Goal: Task Accomplishment & Management: Manage account settings

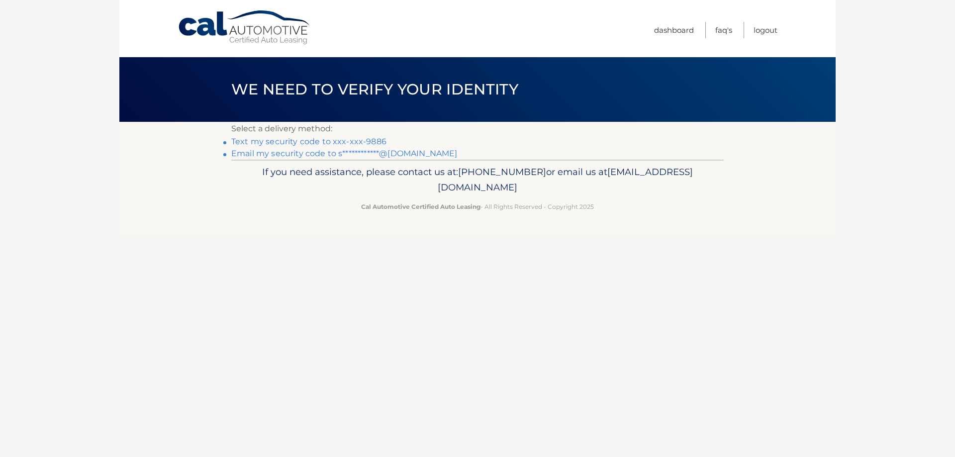
click at [339, 157] on link "**********" at bounding box center [344, 153] width 226 height 9
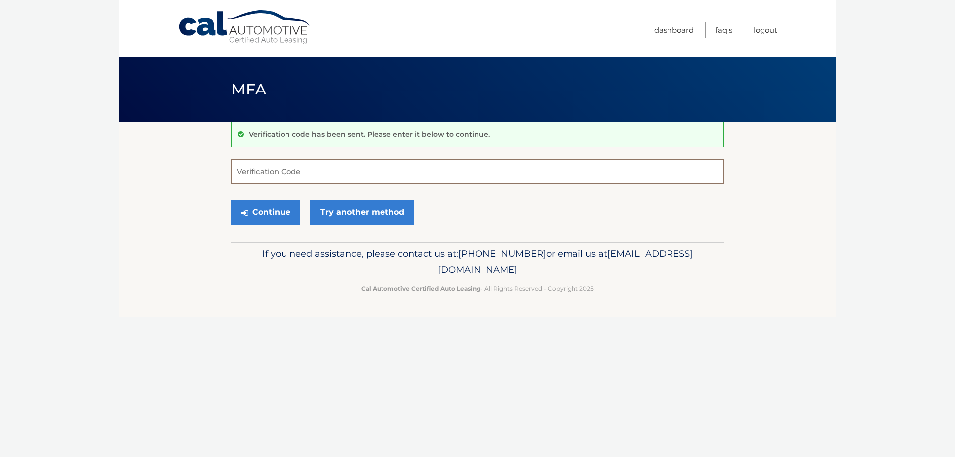
click at [320, 177] on input "Verification Code" at bounding box center [477, 171] width 492 height 25
type input "647002"
click at [283, 213] on button "Continue" at bounding box center [265, 212] width 69 height 25
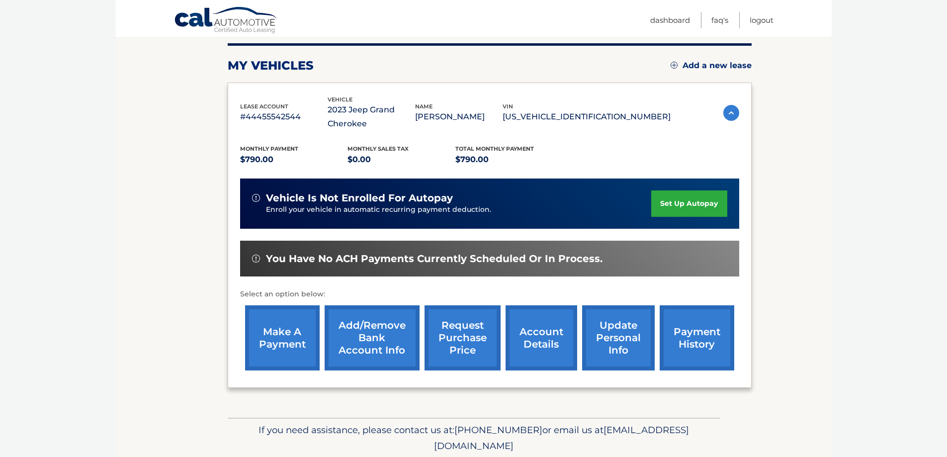
scroll to position [160, 0]
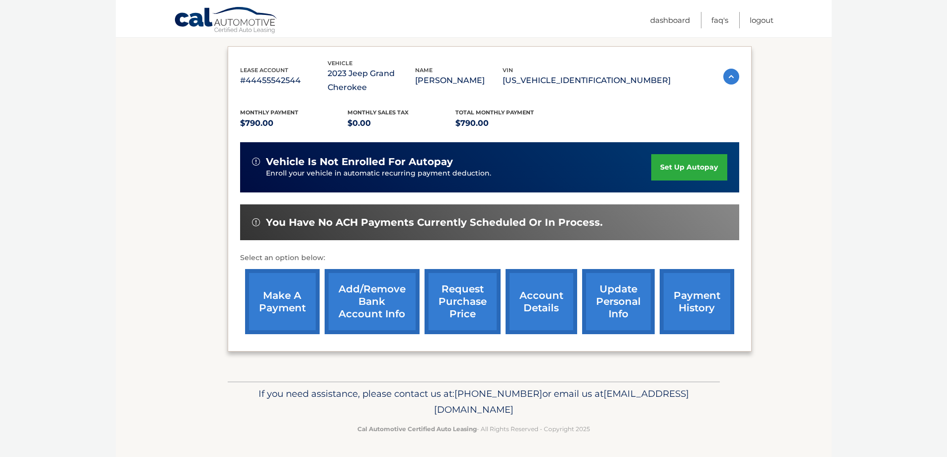
click at [550, 304] on link "account details" at bounding box center [542, 301] width 72 height 65
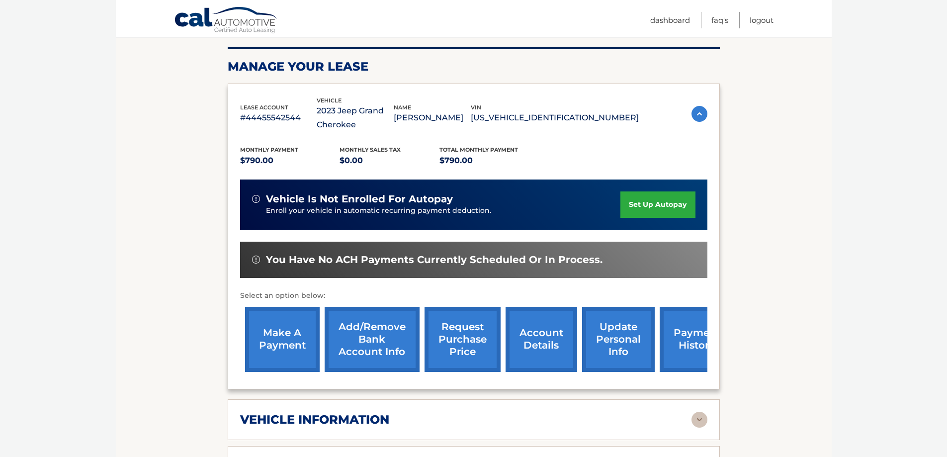
scroll to position [135, 0]
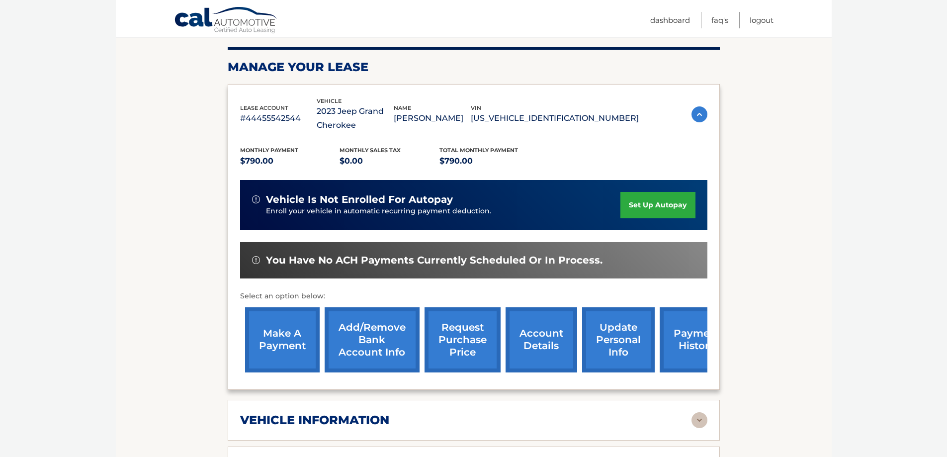
click at [702, 334] on link "payment history" at bounding box center [697, 339] width 75 height 65
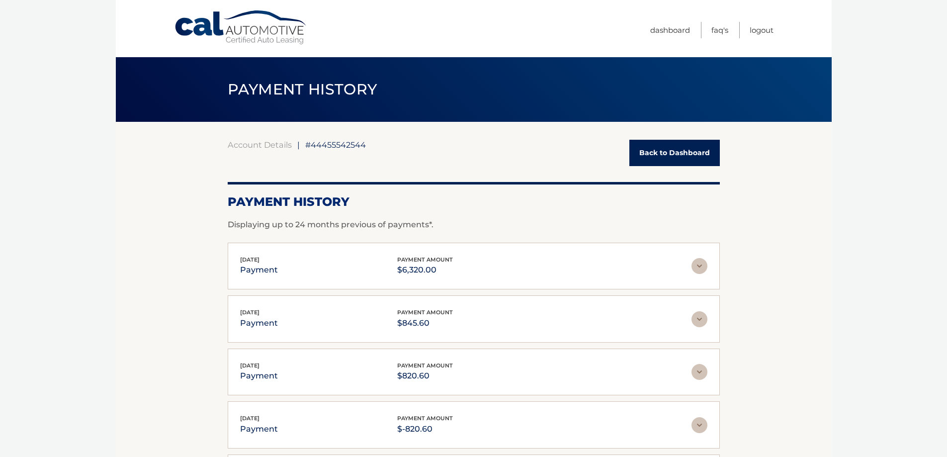
click at [697, 271] on img at bounding box center [700, 266] width 16 height 16
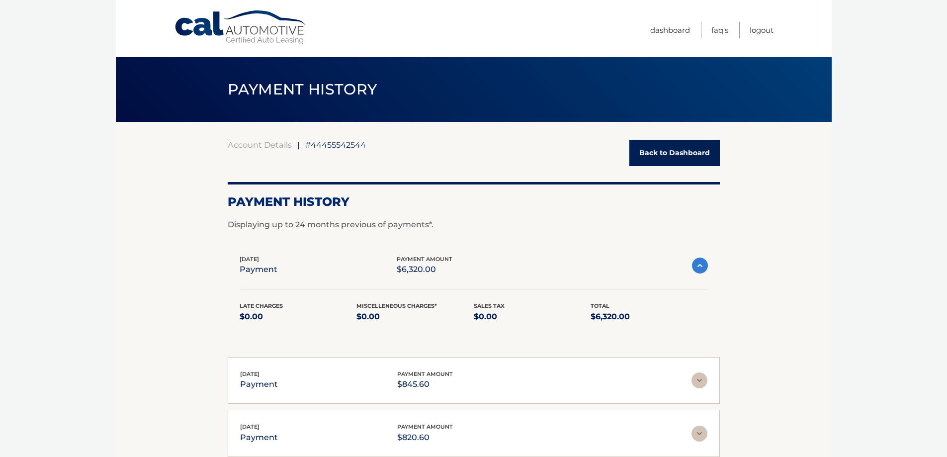
click at [667, 149] on link "Back to Dashboard" at bounding box center [675, 153] width 90 height 26
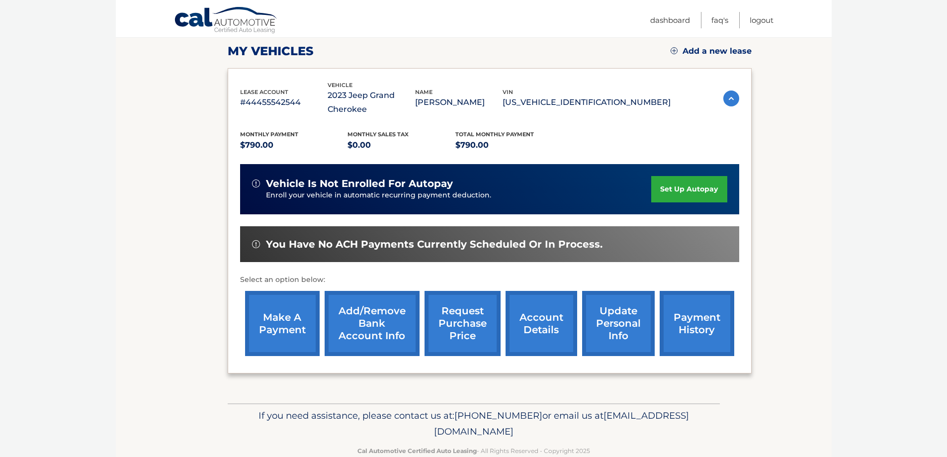
scroll to position [142, 0]
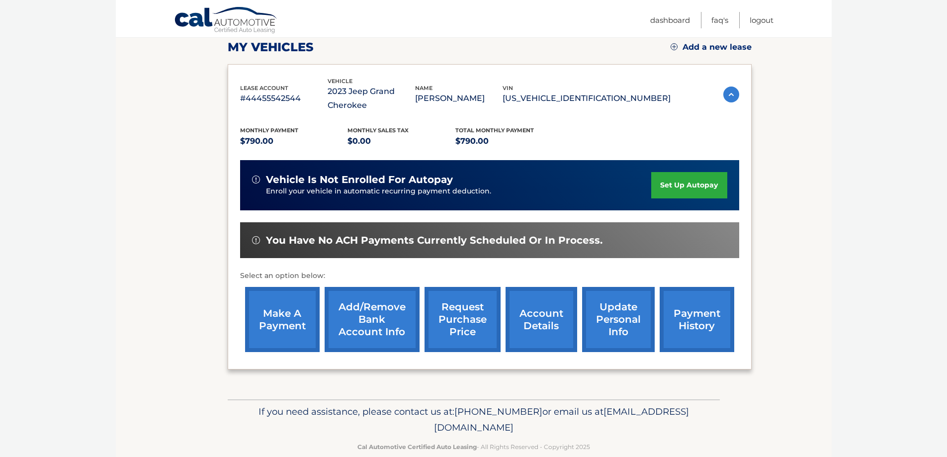
click at [290, 315] on link "make a payment" at bounding box center [282, 319] width 75 height 65
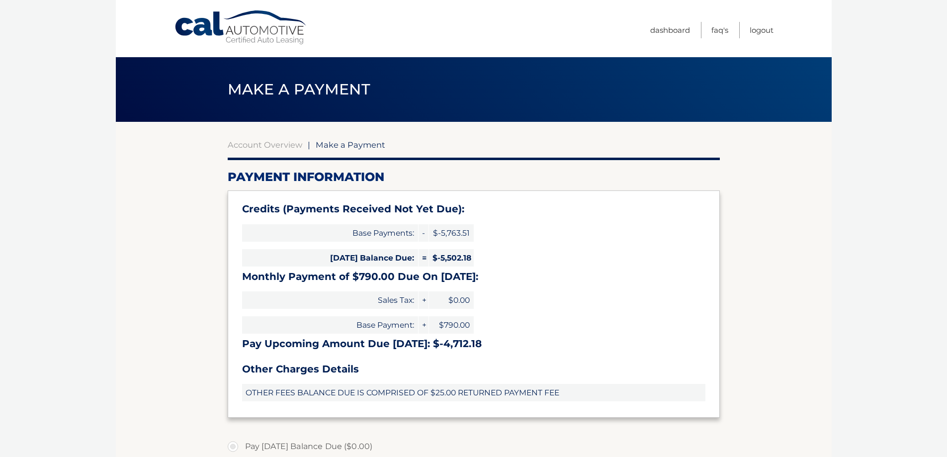
select select "NjkyZTIyZGUtZDlmMC00MmFlLWEzNzgtZTEwMmQzMzA2NGYw"
